Goal: Information Seeking & Learning: Check status

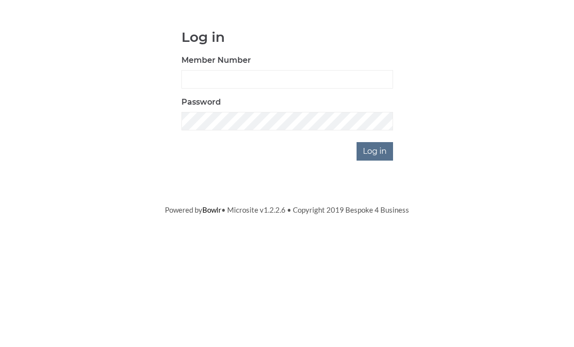
scroll to position [81, 0]
type input "0196"
click at [375, 223] on input "Log in" at bounding box center [374, 232] width 36 height 18
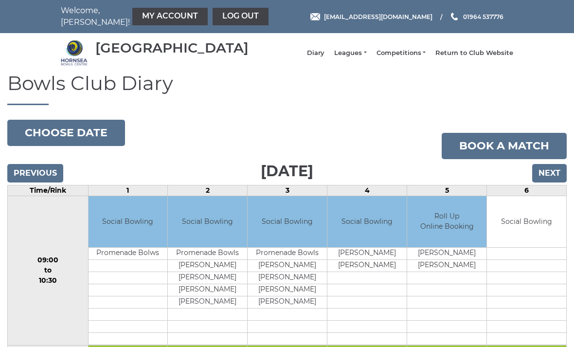
click at [359, 57] on link "Leagues" at bounding box center [350, 53] width 32 height 9
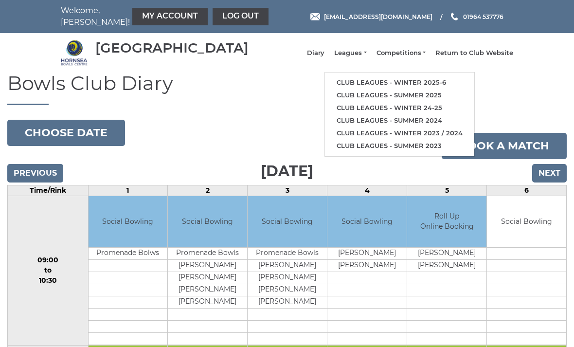
click at [385, 82] on link "Club leagues - Winter 2025-6" at bounding box center [399, 82] width 149 height 13
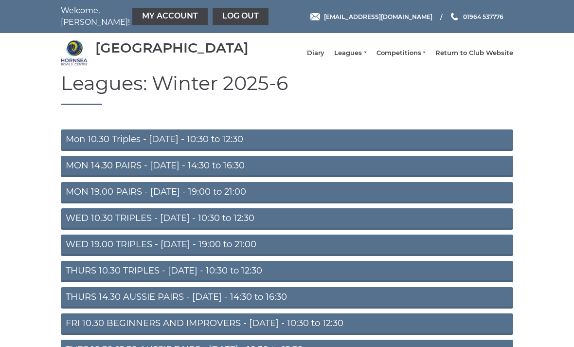
click at [309, 223] on link "WED 10.30 TRIPLES - Wednesday - 10:30 to 12:30" at bounding box center [287, 218] width 452 height 21
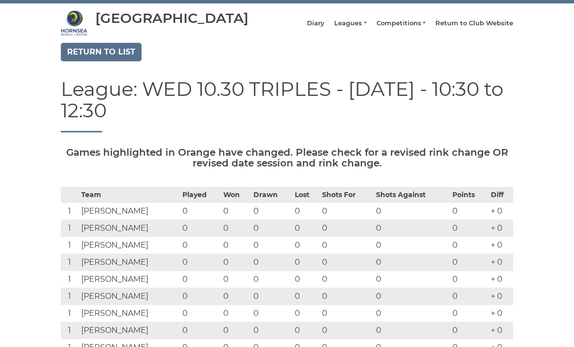
scroll to position [28, 0]
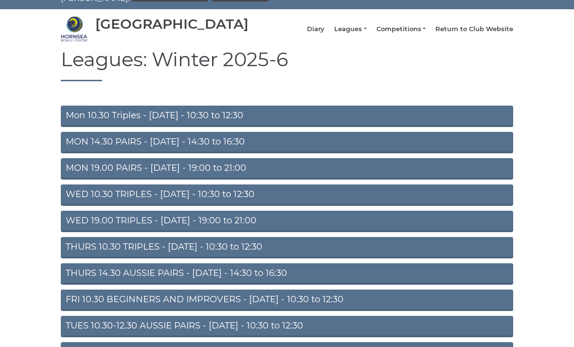
scroll to position [25, 0]
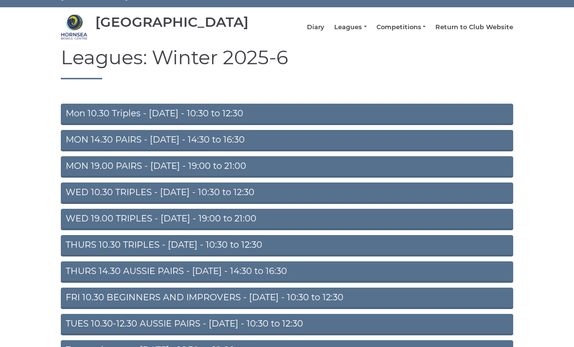
click at [375, 195] on link "WED 10.30 TRIPLES - [DATE] - 10:30 to 12:30" at bounding box center [287, 193] width 452 height 21
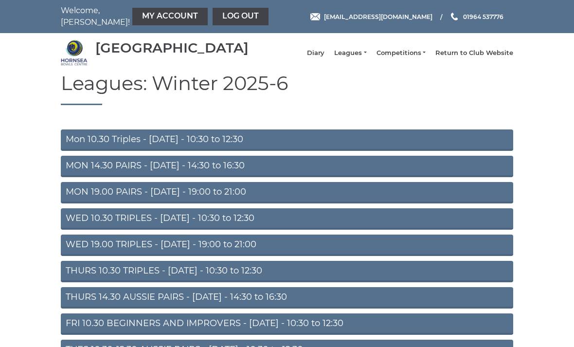
scroll to position [57, 0]
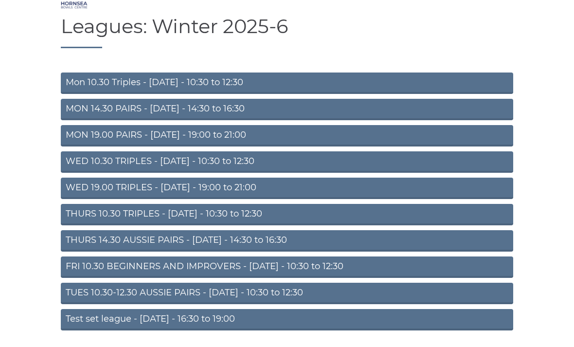
click at [386, 216] on link "THURS 10.30 TRIPLES - [DATE] - 10:30 to 12:30" at bounding box center [287, 214] width 452 height 21
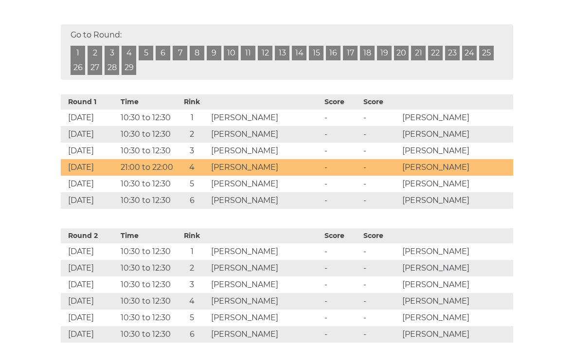
scroll to position [436, 0]
